Goal: Task Accomplishment & Management: Use online tool/utility

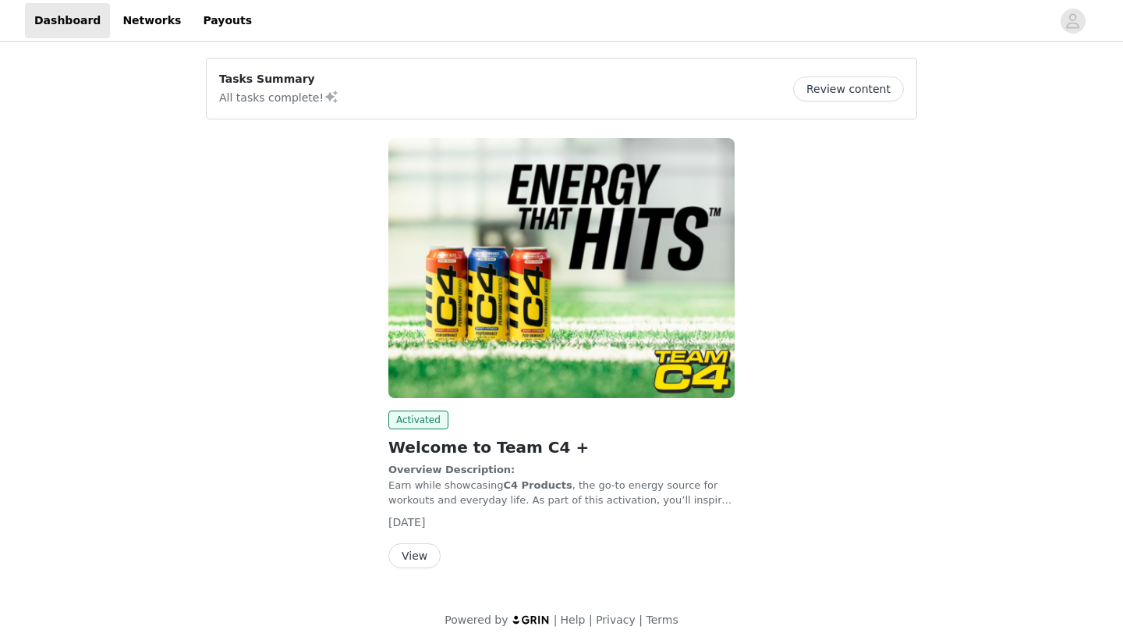
click at [396, 555] on button "View" at bounding box center [414, 555] width 52 height 25
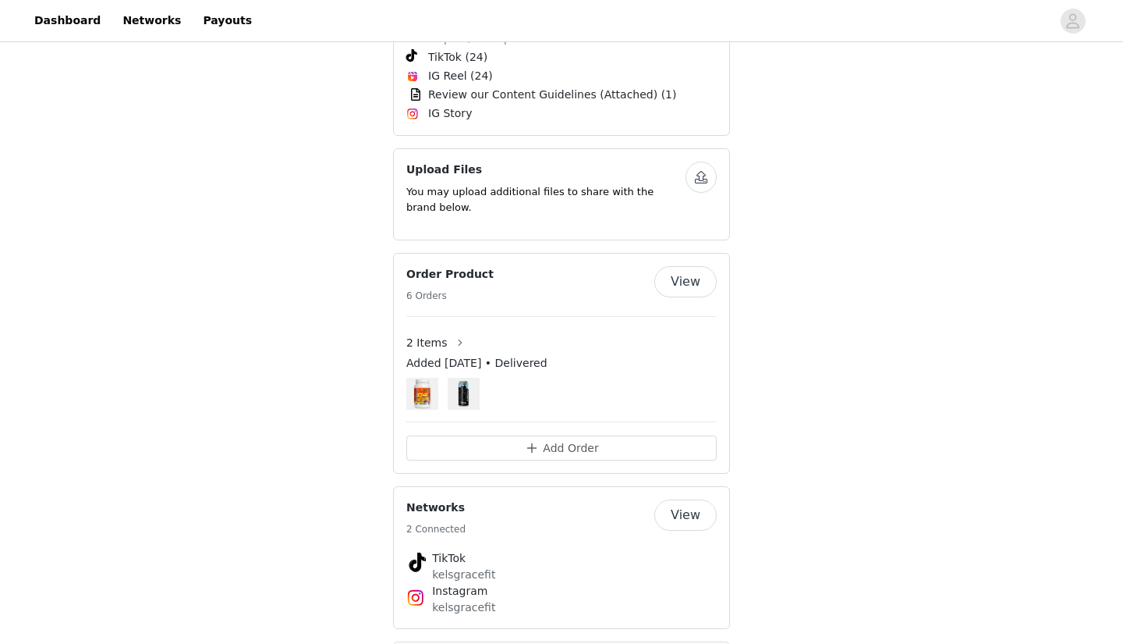
scroll to position [956, 0]
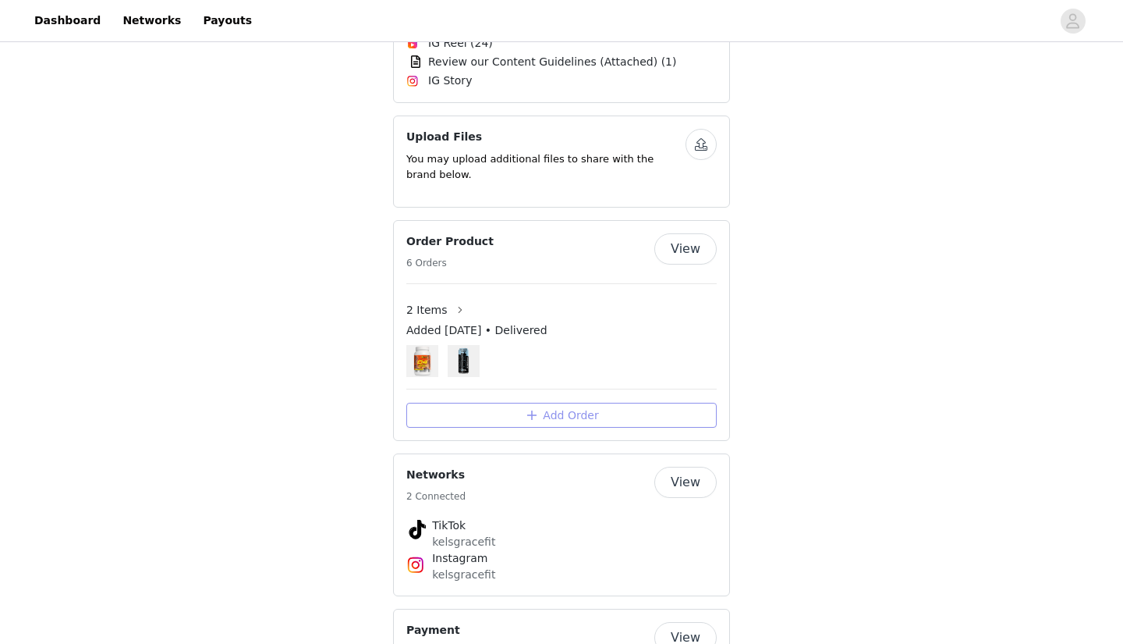
click at [568, 402] on button "Add Order" at bounding box center [561, 414] width 310 height 25
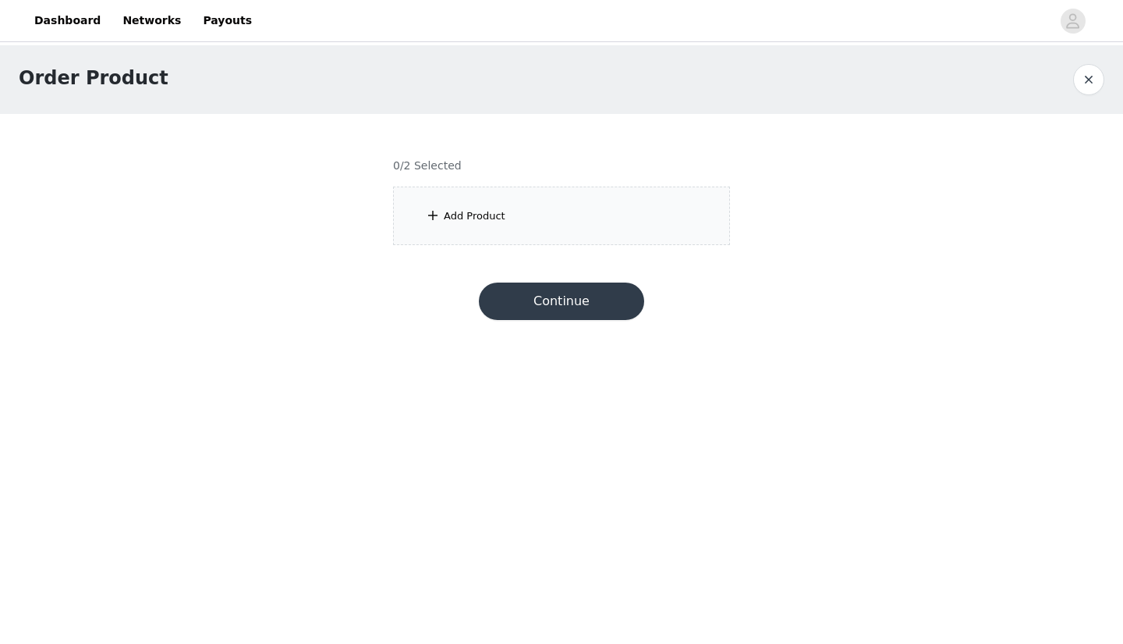
click at [534, 185] on section "0/2 Selected Add Product" at bounding box center [561, 189] width 374 height 150
click at [520, 209] on div "Add Product" at bounding box center [561, 215] width 337 height 59
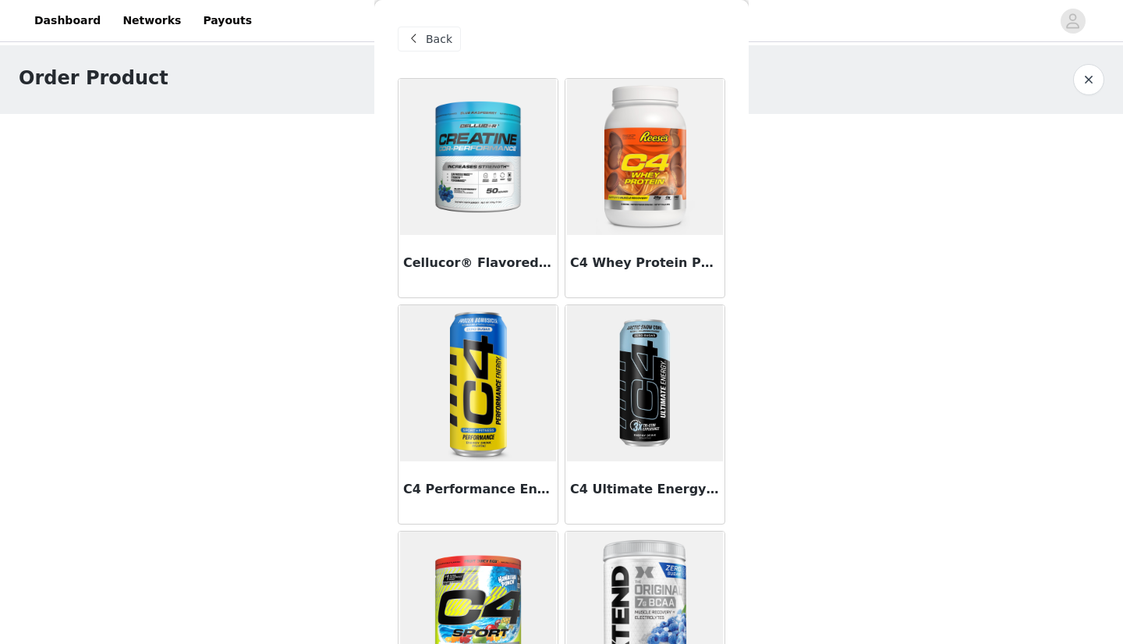
click at [483, 236] on div "Cellucor® Flavored COR-Performance® Creatine Monohydrate Powder" at bounding box center [478, 266] width 159 height 62
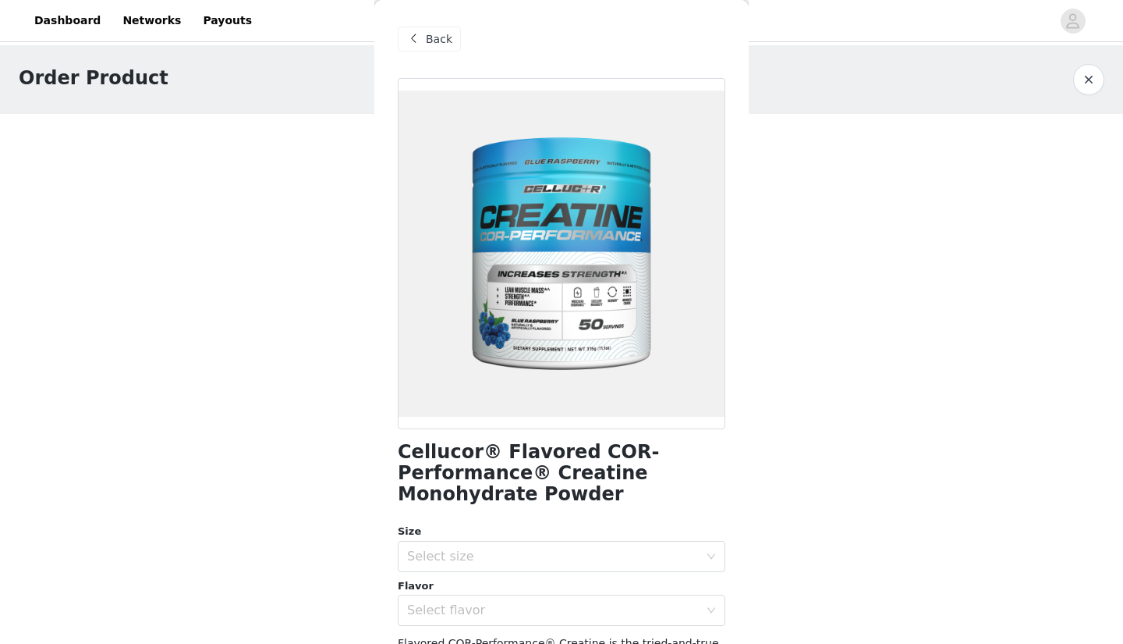
click at [410, 41] on span at bounding box center [413, 39] width 19 height 19
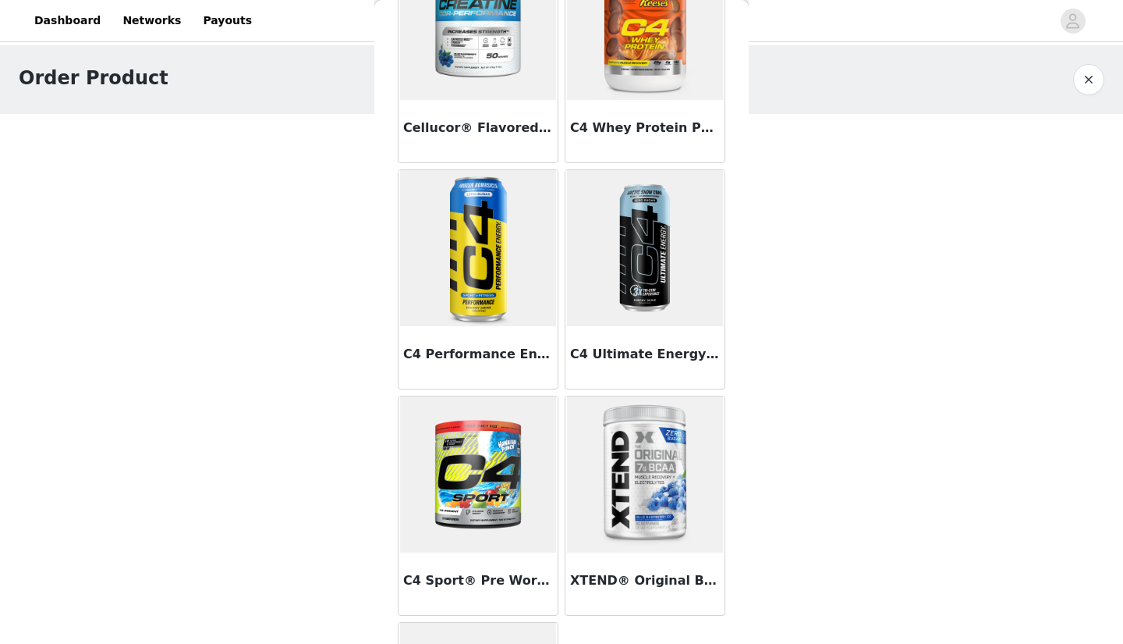
scroll to position [309, 0]
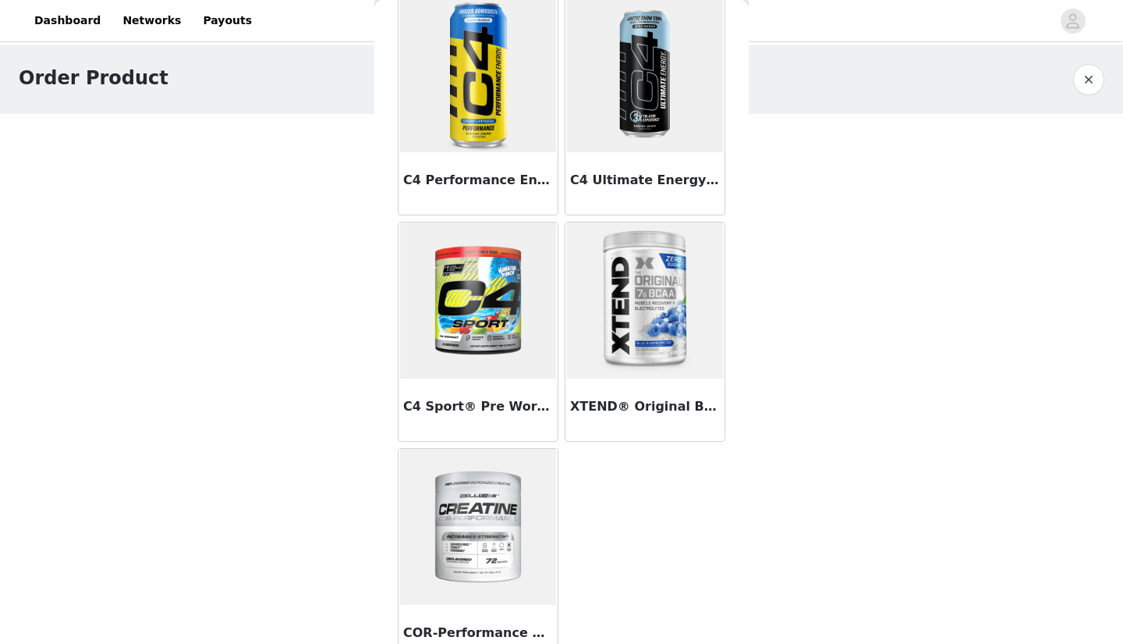
click at [510, 342] on img at bounding box center [478, 300] width 156 height 156
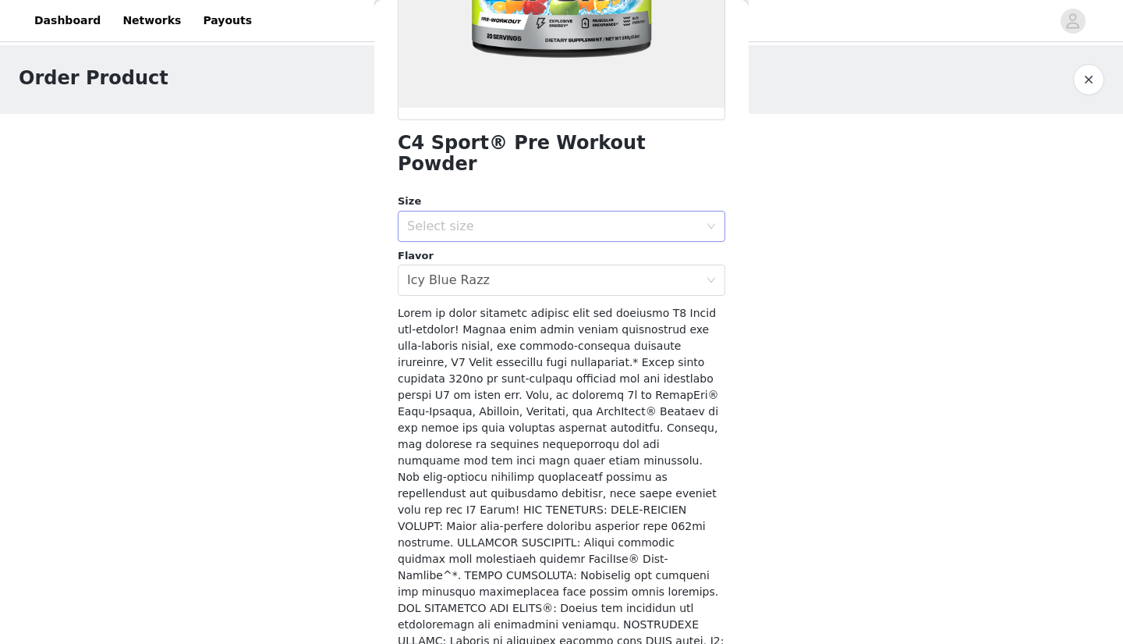
click at [498, 218] on div "Select size" at bounding box center [553, 226] width 292 height 16
click at [485, 239] on li "20 Servings" at bounding box center [562, 238] width 328 height 25
click at [493, 265] on div "Select flavor Icy Blue Razz" at bounding box center [556, 280] width 299 height 30
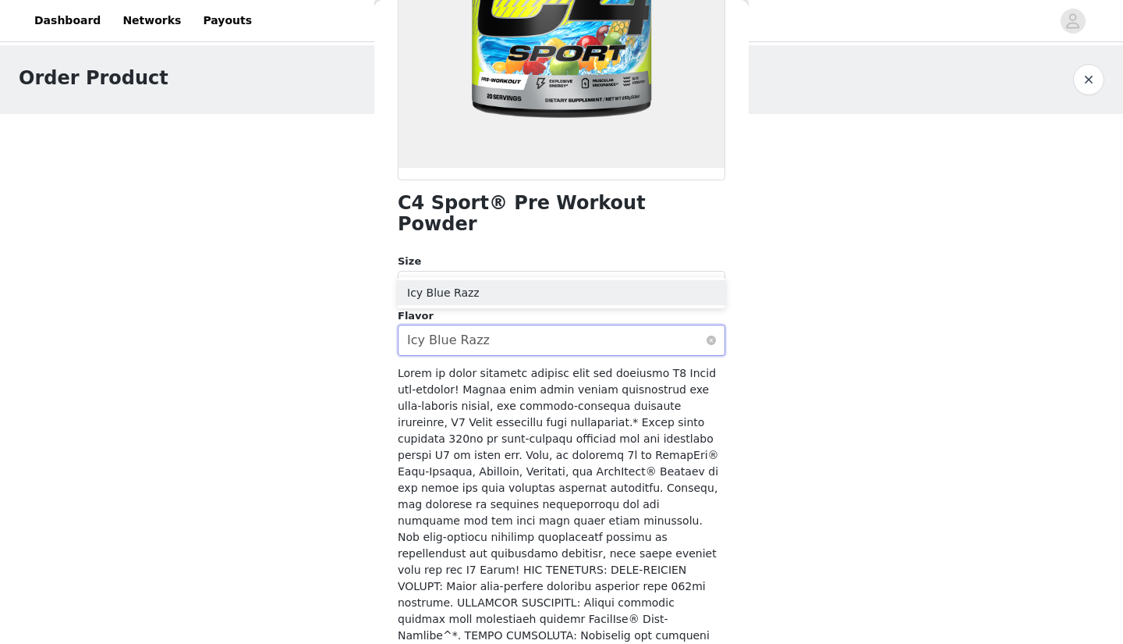
scroll to position [110, 0]
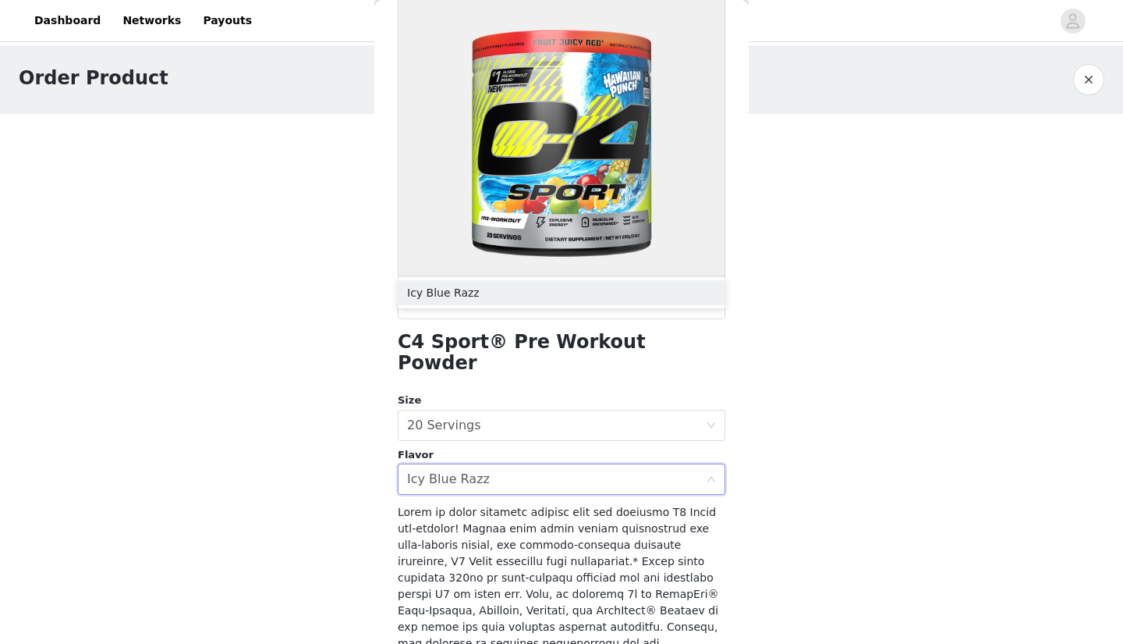
click at [512, 364] on div "C4 Sport® Pre Workout Powder Size Select size 20 Servings Flavor Select flavor …" at bounding box center [562, 531] width 328 height 1126
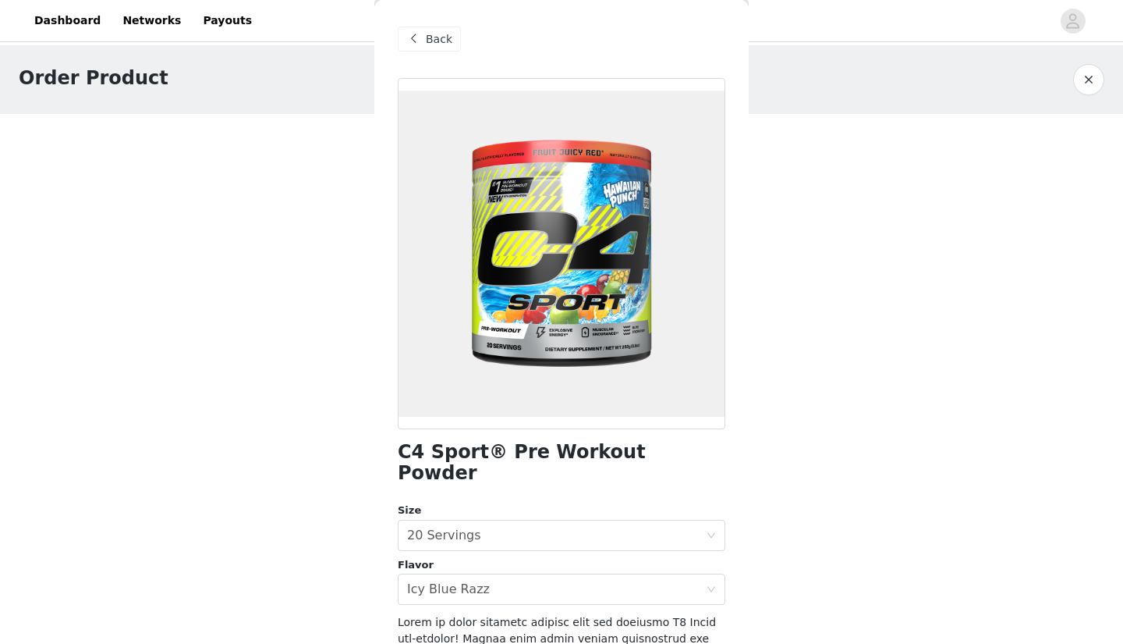
scroll to position [0, 0]
click at [408, 40] on span at bounding box center [413, 39] width 19 height 19
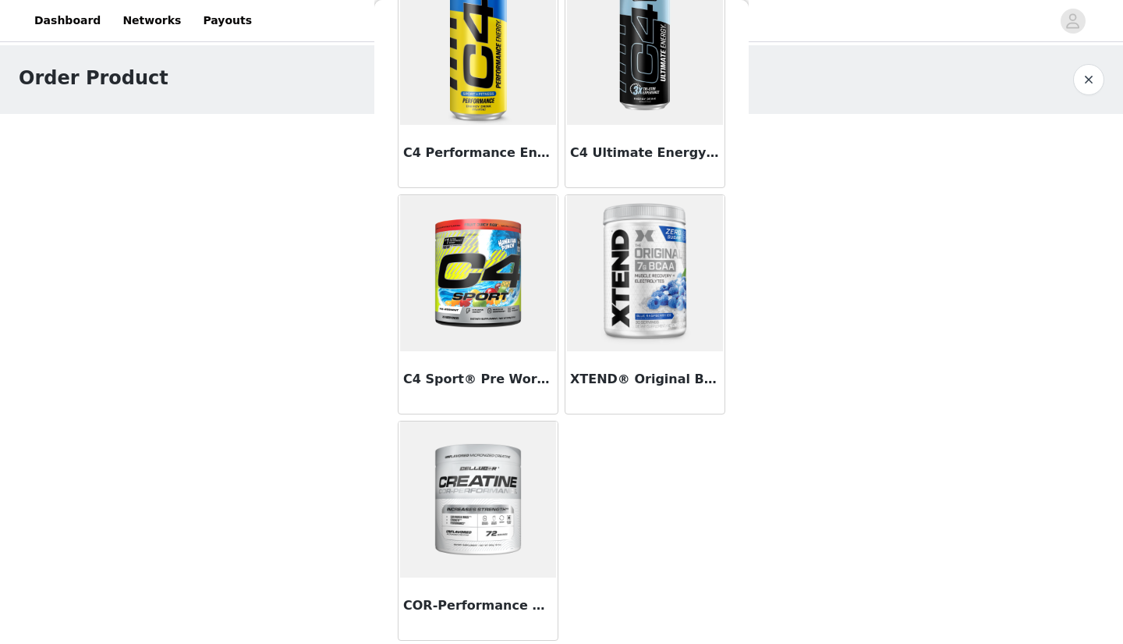
scroll to position [336, 0]
click at [460, 460] on img at bounding box center [478, 499] width 156 height 156
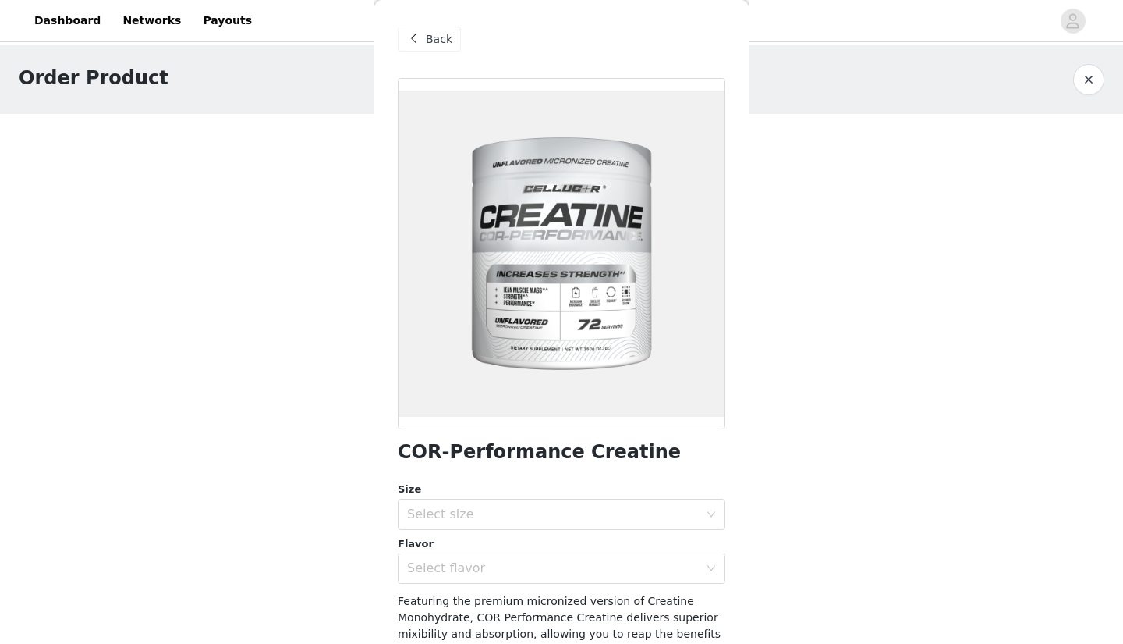
scroll to position [-2, 0]
click at [415, 48] on div "Back" at bounding box center [429, 39] width 63 height 25
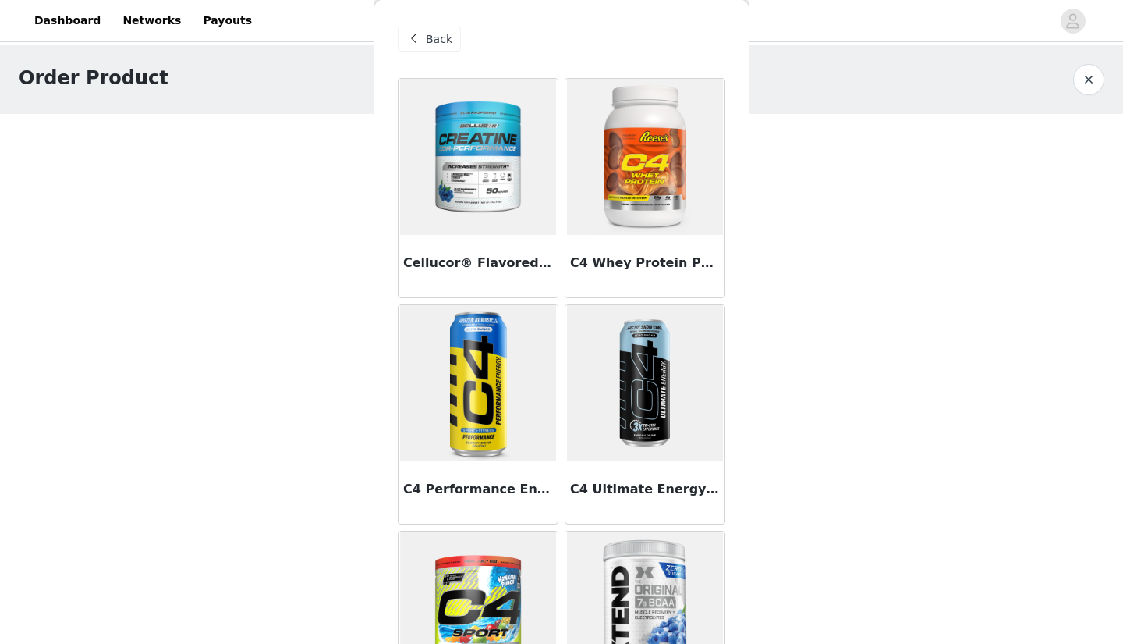
scroll to position [282, 0]
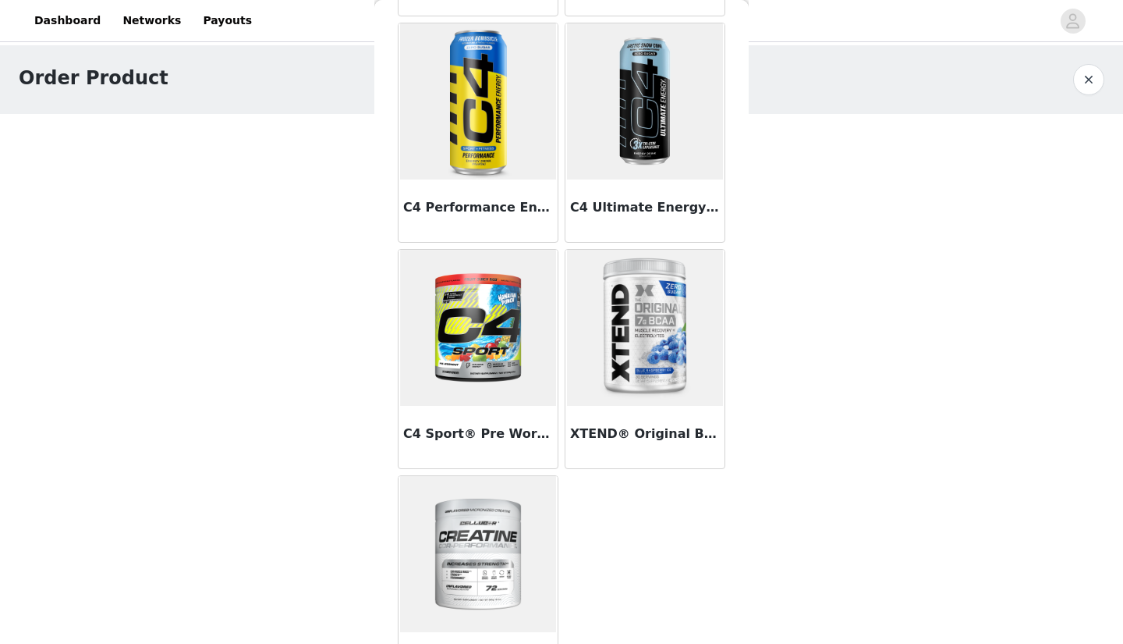
click at [470, 407] on div "C4 Sport® Pre Workout Powder" at bounding box center [478, 437] width 159 height 62
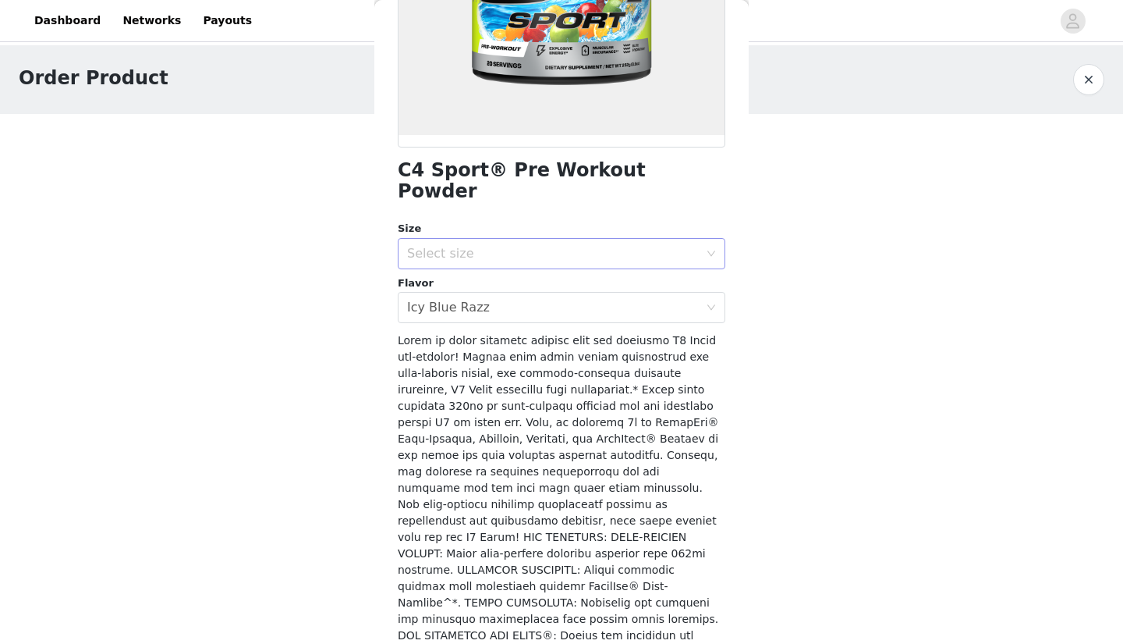
click at [542, 246] on div "Select size" at bounding box center [553, 254] width 292 height 16
click at [528, 263] on li "20 Servings" at bounding box center [562, 266] width 328 height 25
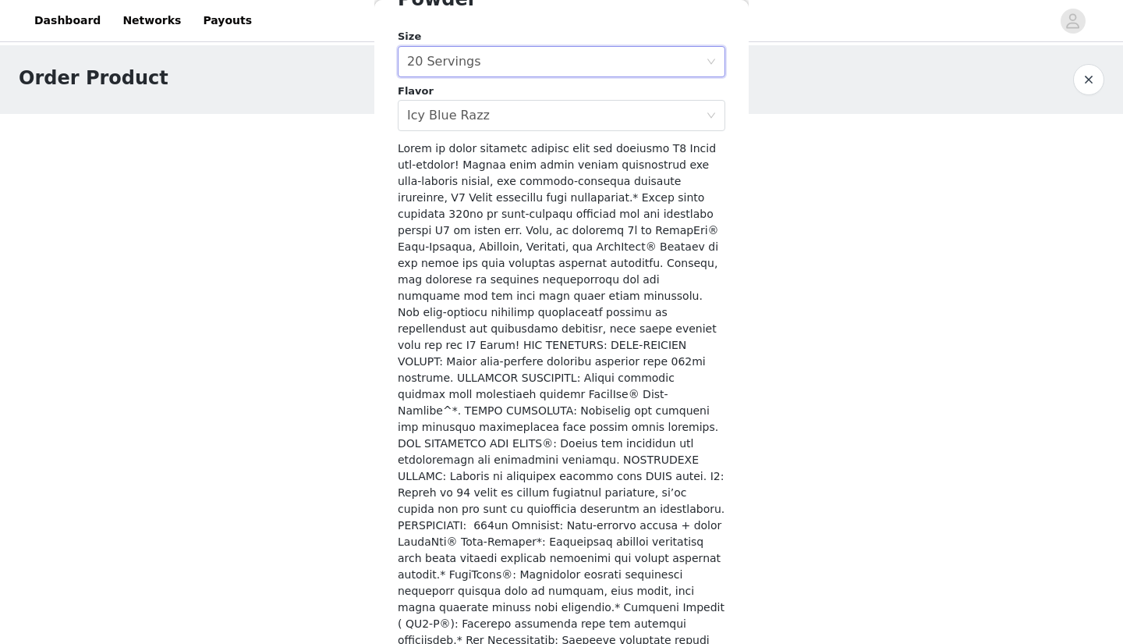
scroll to position [473, 0]
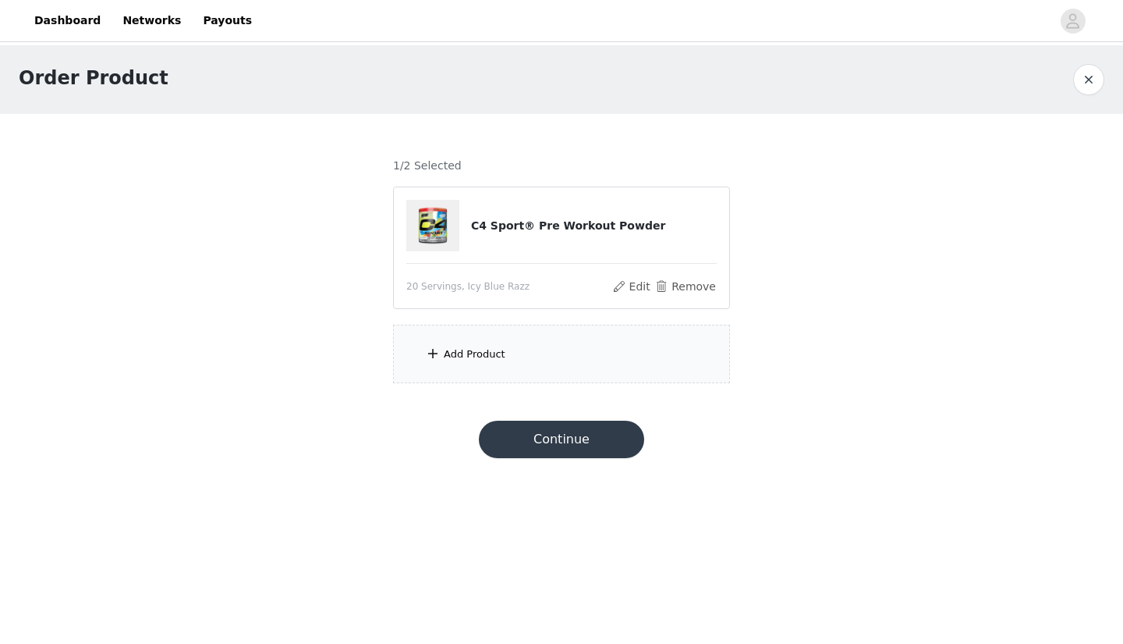
click at [552, 378] on div "Add Product" at bounding box center [561, 353] width 337 height 59
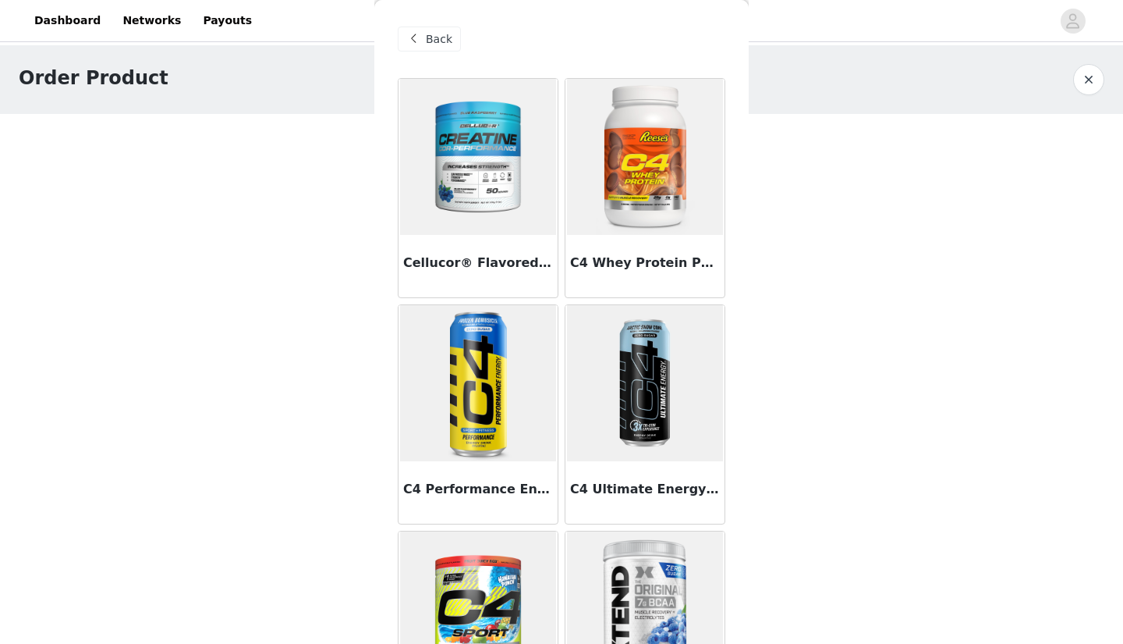
click at [651, 183] on img at bounding box center [645, 157] width 156 height 156
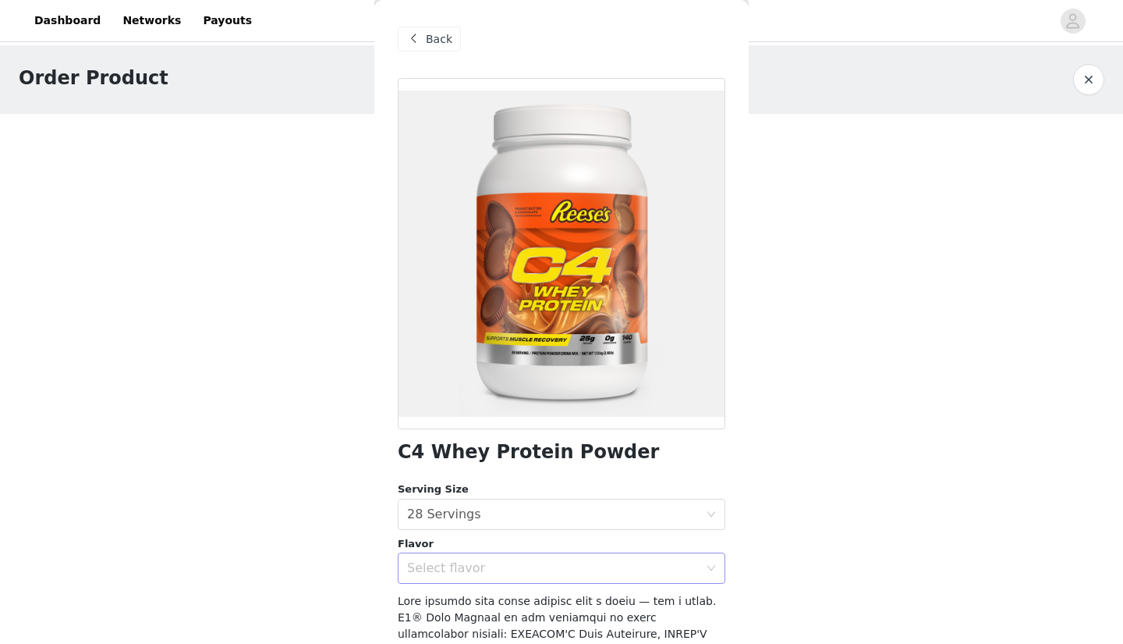
click at [541, 569] on div "Select flavor" at bounding box center [553, 568] width 292 height 16
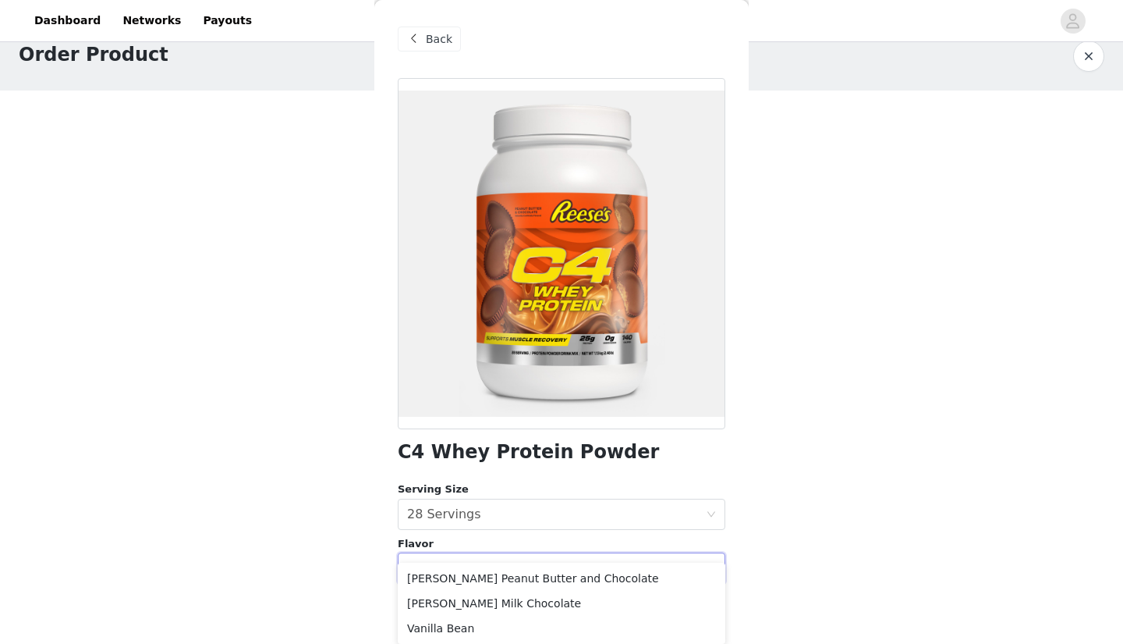
scroll to position [0, 0]
click at [445, 31] on span "Back" at bounding box center [439, 39] width 27 height 16
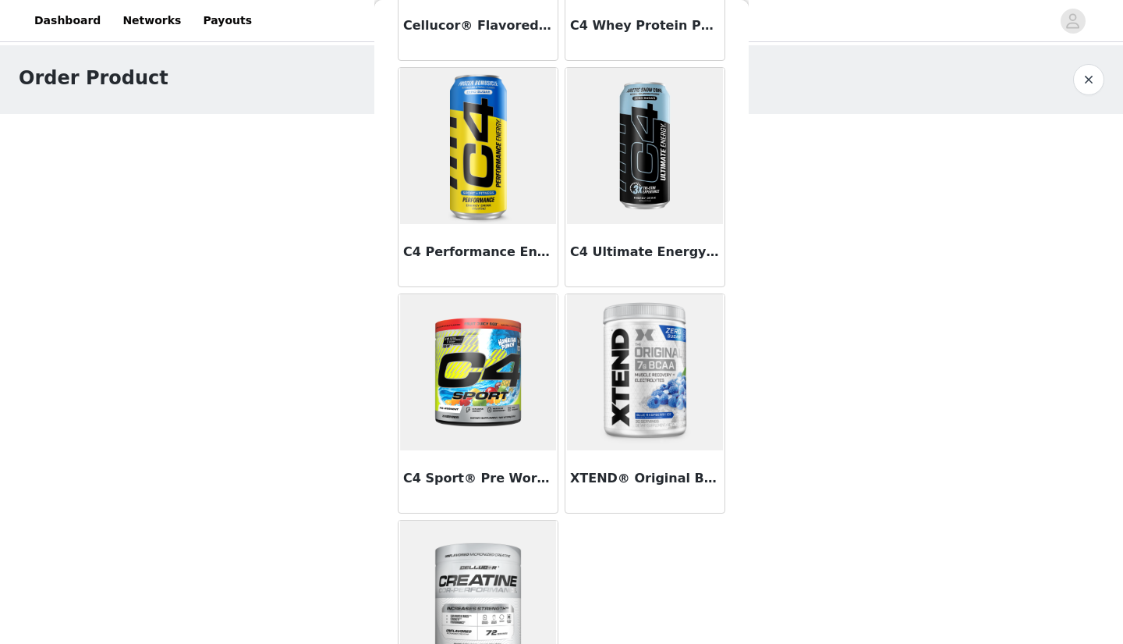
scroll to position [241, 0]
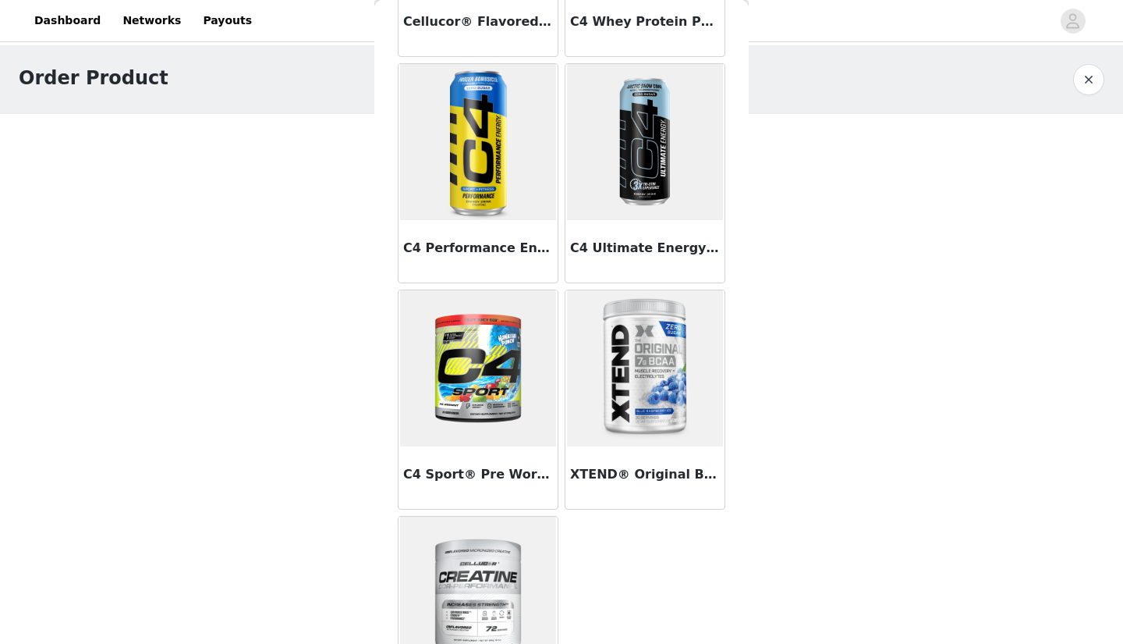
click at [482, 200] on img at bounding box center [478, 142] width 156 height 156
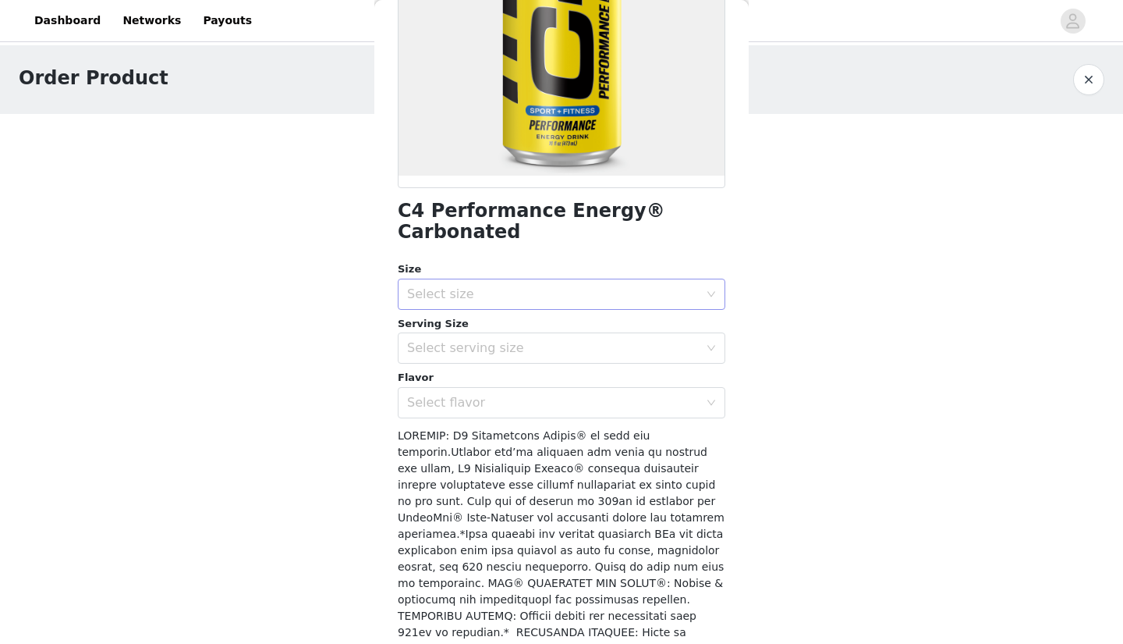
click at [575, 279] on div "Select size" at bounding box center [556, 294] width 299 height 30
click at [557, 305] on li "12 Pack" at bounding box center [562, 306] width 328 height 25
click at [557, 340] on div "Select serving size" at bounding box center [553, 348] width 292 height 16
click at [544, 362] on li "16oz" at bounding box center [562, 360] width 328 height 25
click at [544, 395] on div "Select flavor" at bounding box center [553, 403] width 292 height 16
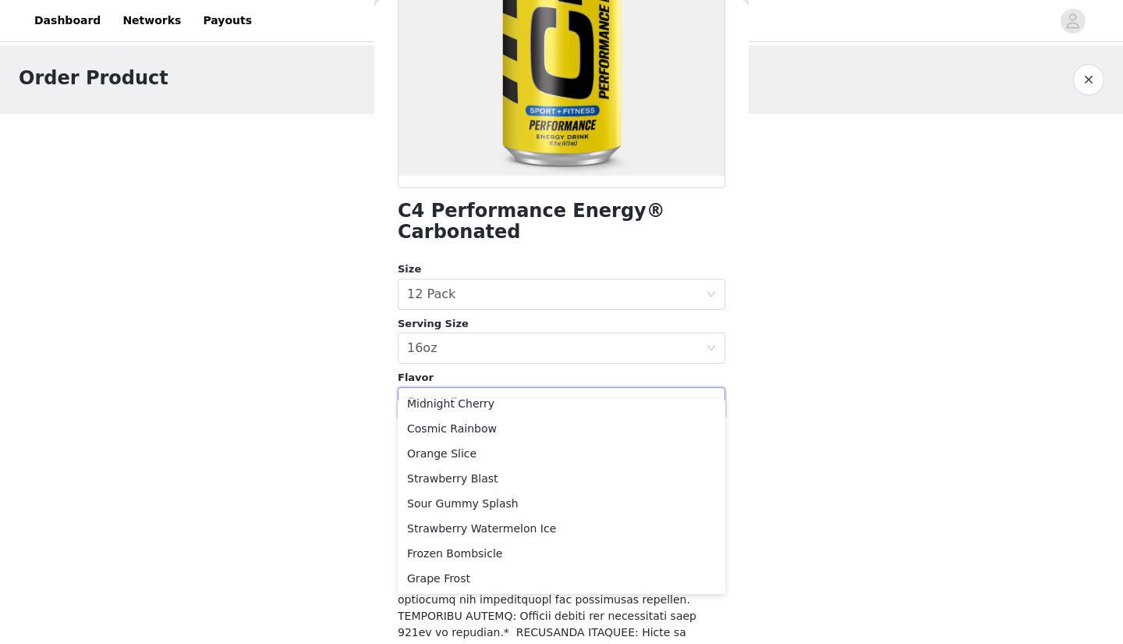
scroll to position [0, 0]
click at [207, 23] on link "Payouts" at bounding box center [227, 20] width 68 height 35
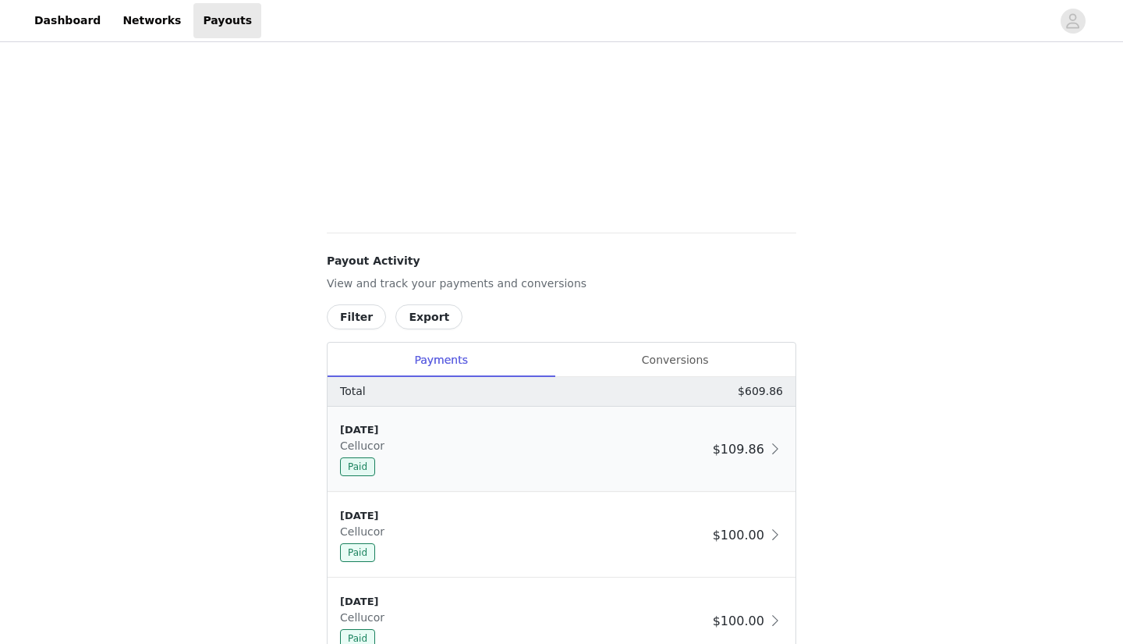
scroll to position [446, 0]
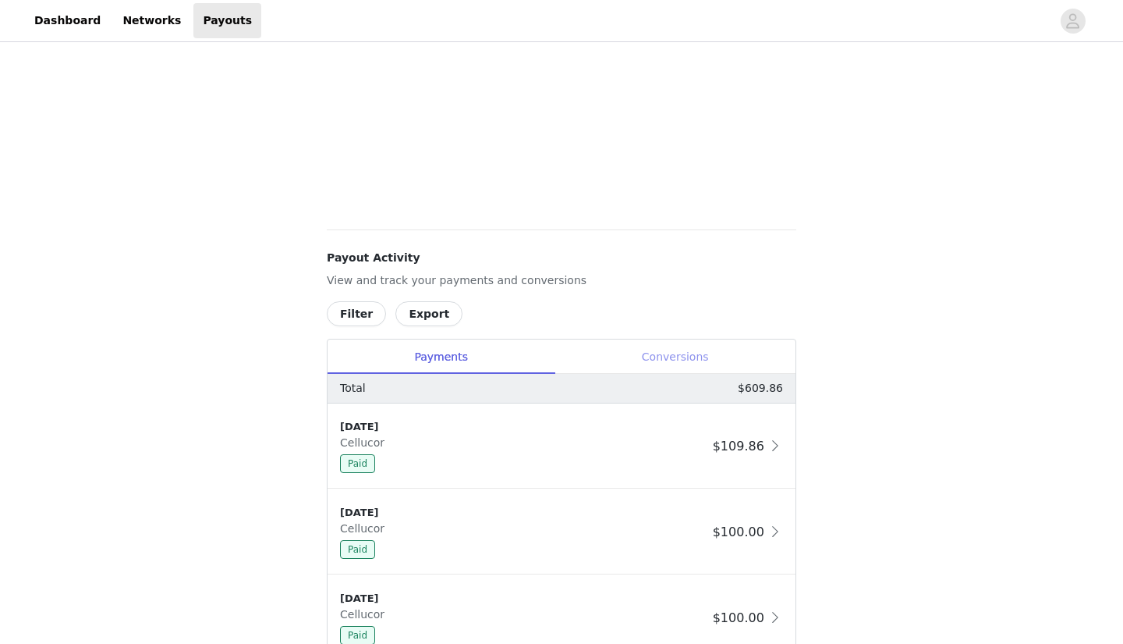
click at [681, 357] on div "Conversions" at bounding box center [675, 356] width 241 height 35
